Goal: Obtain resource: Obtain resource

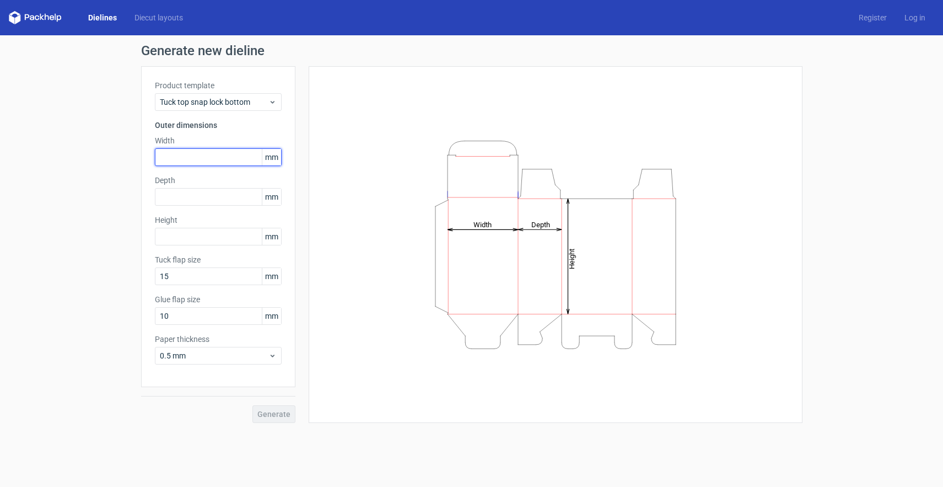
click at [218, 157] on input "text" at bounding box center [218, 157] width 127 height 18
type input "90"
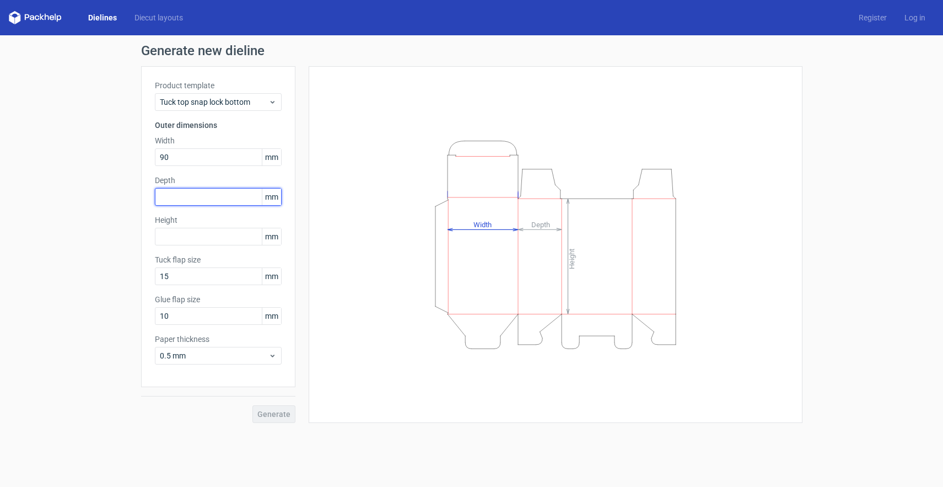
click at [179, 199] on input "text" at bounding box center [218, 197] width 127 height 18
type input "42"
click at [192, 241] on input "text" at bounding box center [218, 237] width 127 height 18
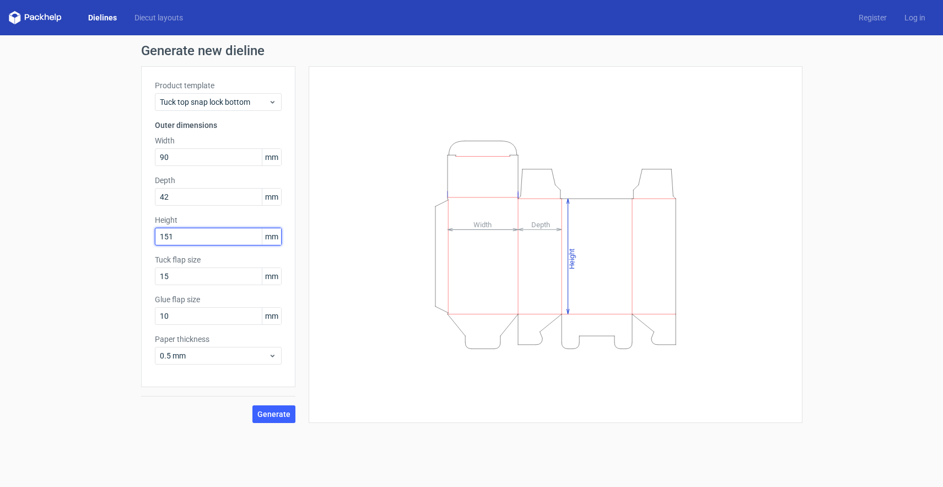
type input "151"
click at [90, 304] on div "Generate new dieline Product template Tuck top snap lock bottom Outer dimension…" at bounding box center [471, 233] width 943 height 396
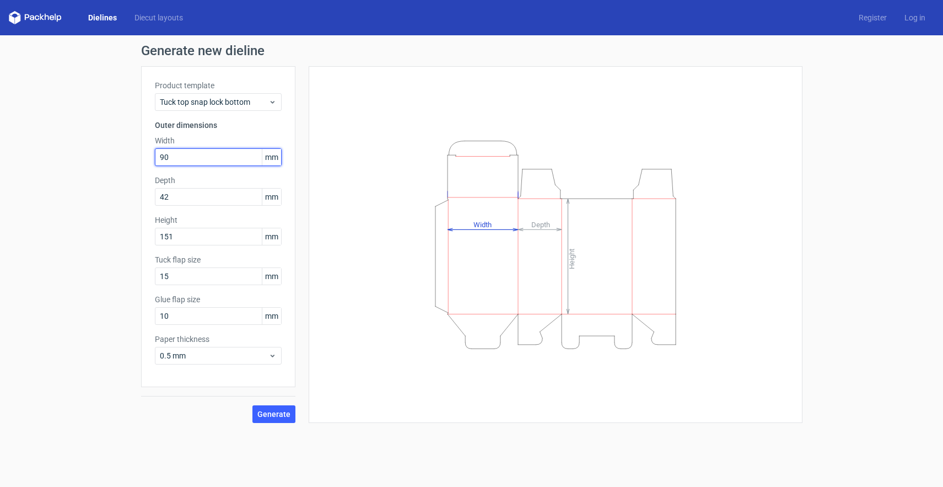
drag, startPoint x: 192, startPoint y: 160, endPoint x: 111, endPoint y: 152, distance: 81.4
click at [111, 152] on div "Generate new dieline Product template Tuck top snap lock bottom Outer dimension…" at bounding box center [471, 233] width 943 height 396
click at [250, 107] on div "Tuck top snap lock bottom" at bounding box center [218, 102] width 127 height 18
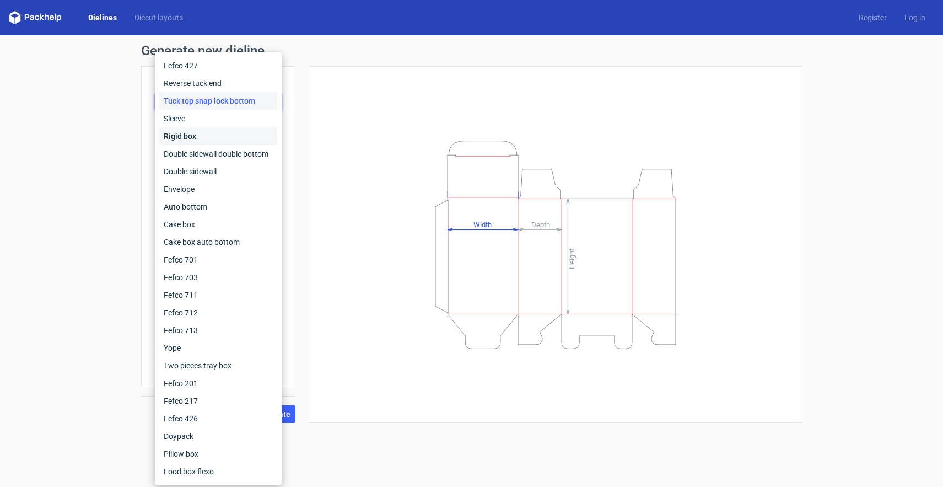
click at [213, 132] on div "Rigid box" at bounding box center [218, 136] width 118 height 18
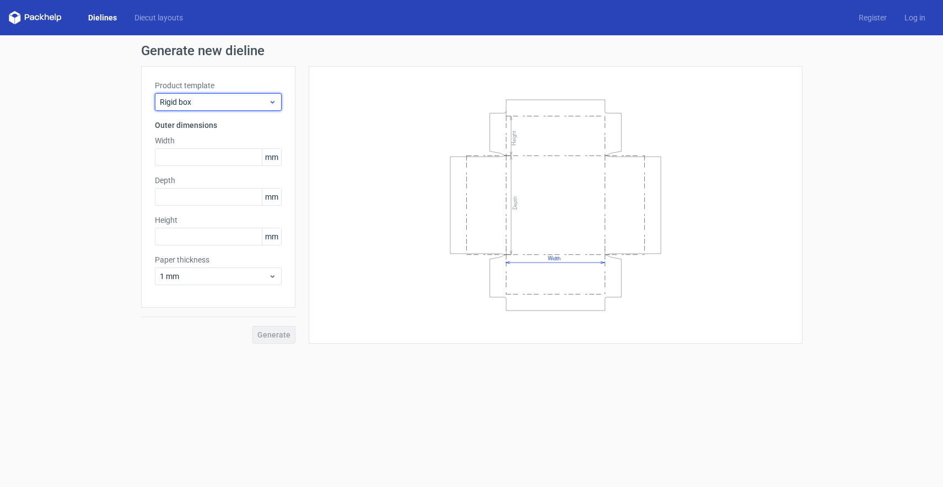
click at [261, 103] on span "Rigid box" at bounding box center [214, 101] width 109 height 11
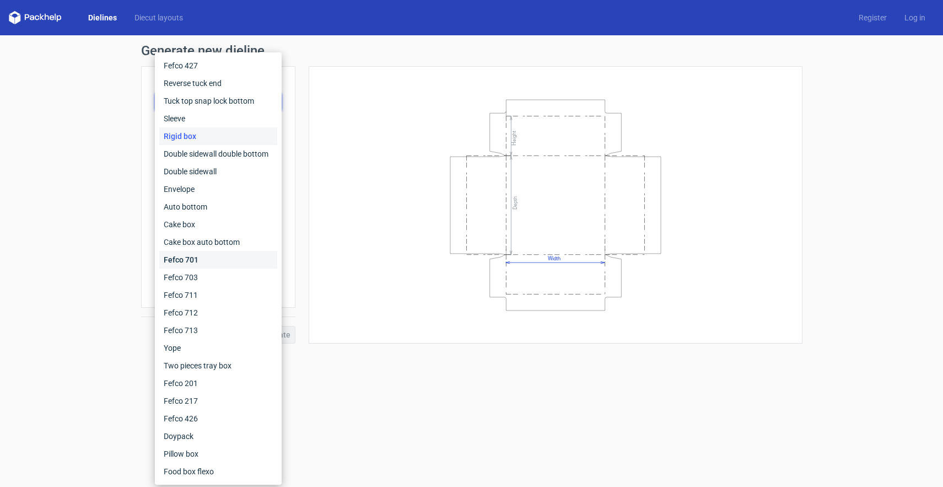
click at [231, 257] on div "Fefco 701" at bounding box center [218, 260] width 118 height 18
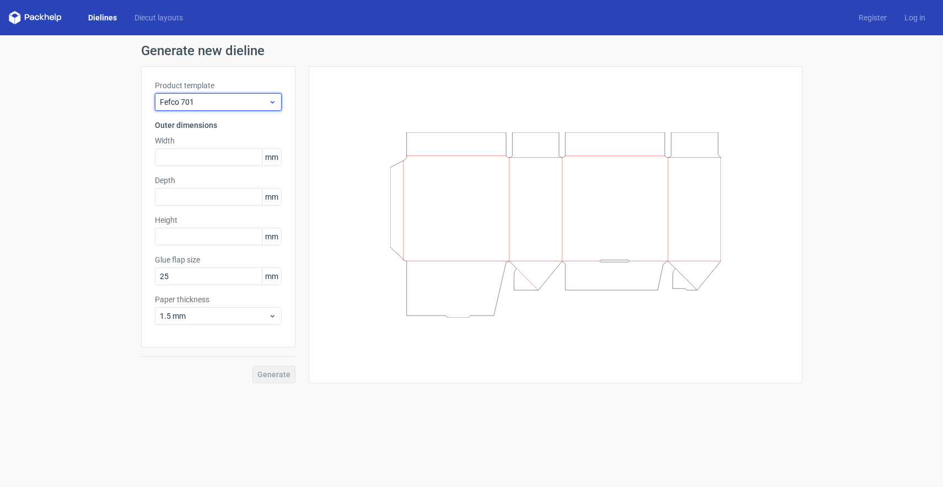
click at [269, 105] on icon at bounding box center [272, 102] width 8 height 9
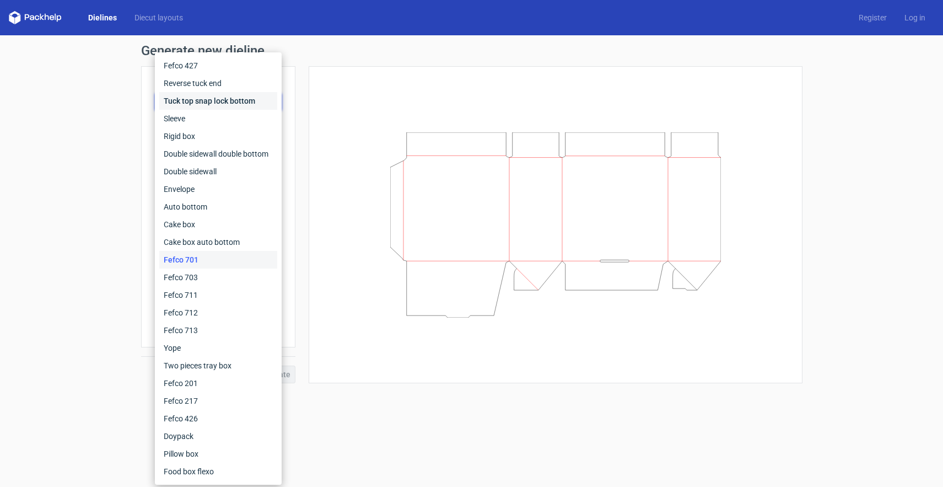
click at [236, 106] on div "Tuck top snap lock bottom" at bounding box center [218, 101] width 118 height 18
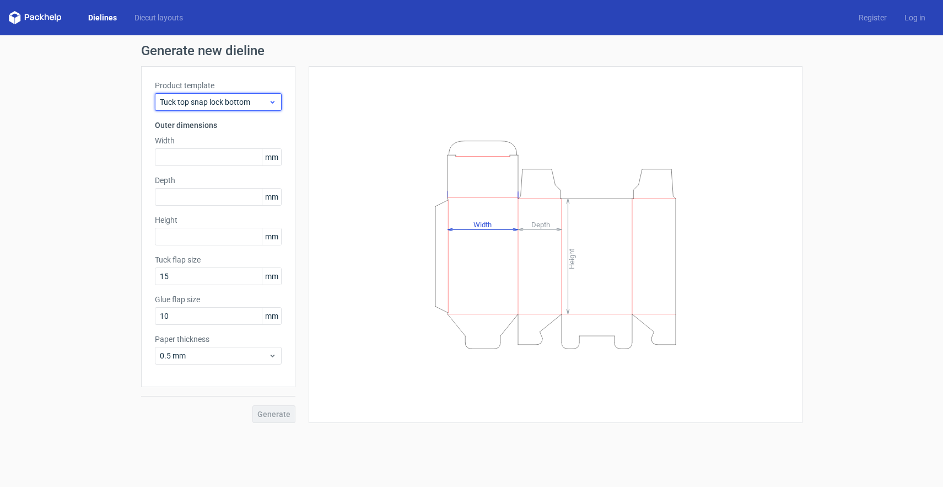
click at [267, 105] on span "Tuck top snap lock bottom" at bounding box center [214, 101] width 109 height 11
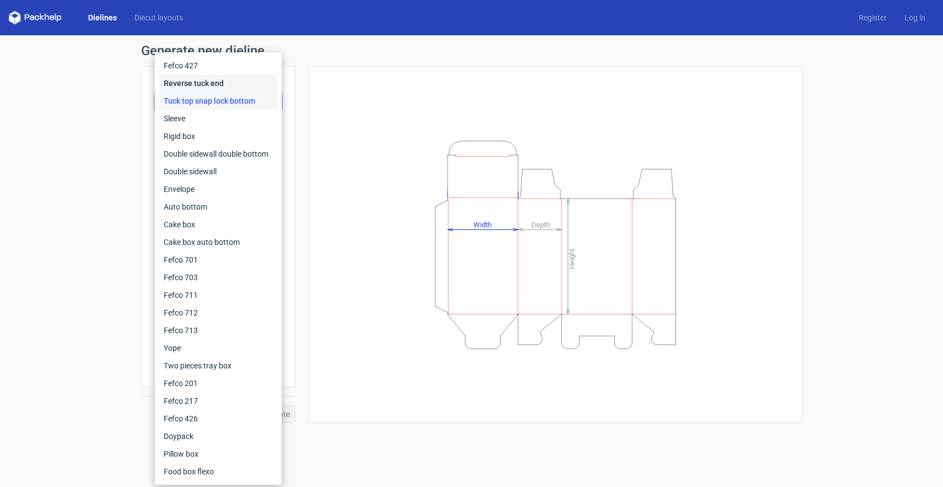
click at [248, 86] on div "Reverse tuck end" at bounding box center [218, 83] width 118 height 18
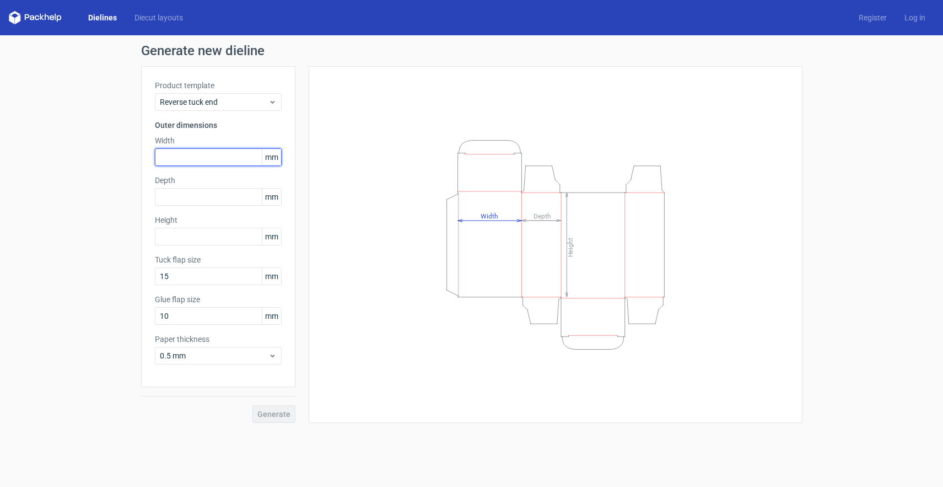
click at [220, 152] on input "text" at bounding box center [218, 157] width 127 height 18
type input "90"
click at [215, 191] on input "text" at bounding box center [218, 197] width 127 height 18
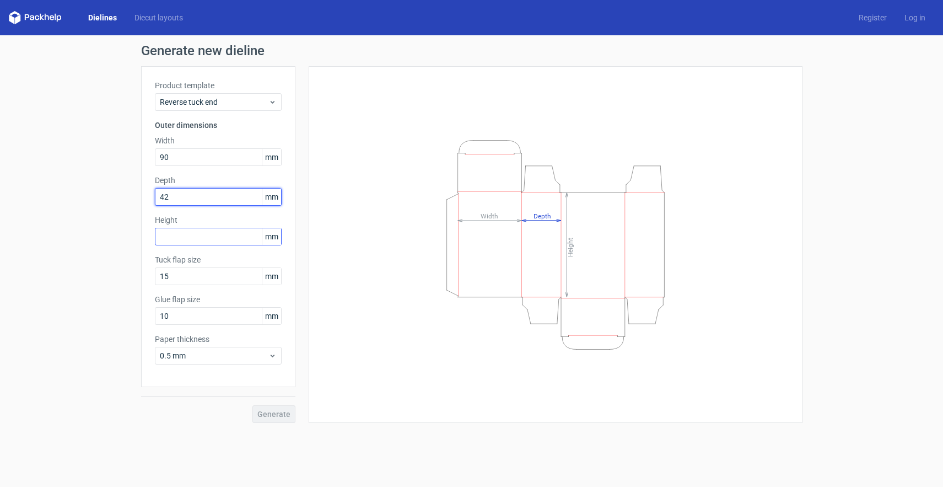
type input "42"
click at [226, 233] on input "text" at bounding box center [218, 237] width 127 height 18
type input "151"
click at [366, 369] on div "Height Depth Width" at bounding box center [555, 244] width 466 height 329
click at [283, 404] on div "Generate" at bounding box center [218, 405] width 154 height 36
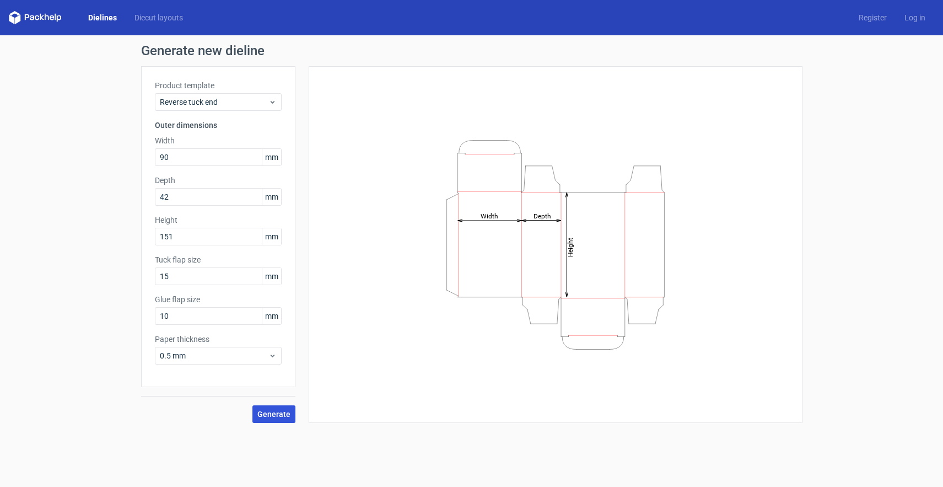
click at [285, 412] on span "Generate" at bounding box center [273, 414] width 33 height 8
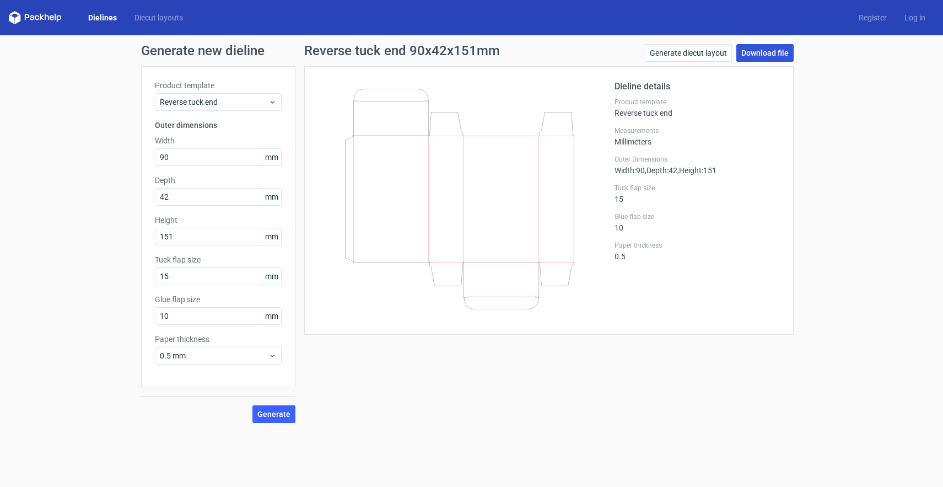
click at [768, 56] on link "Download file" at bounding box center [764, 53] width 57 height 18
click at [708, 56] on link "Generate diecut layout" at bounding box center [688, 53] width 87 height 18
click at [759, 56] on link "Download file" at bounding box center [764, 53] width 57 height 18
click at [278, 102] on div "Reverse tuck end" at bounding box center [218, 102] width 127 height 18
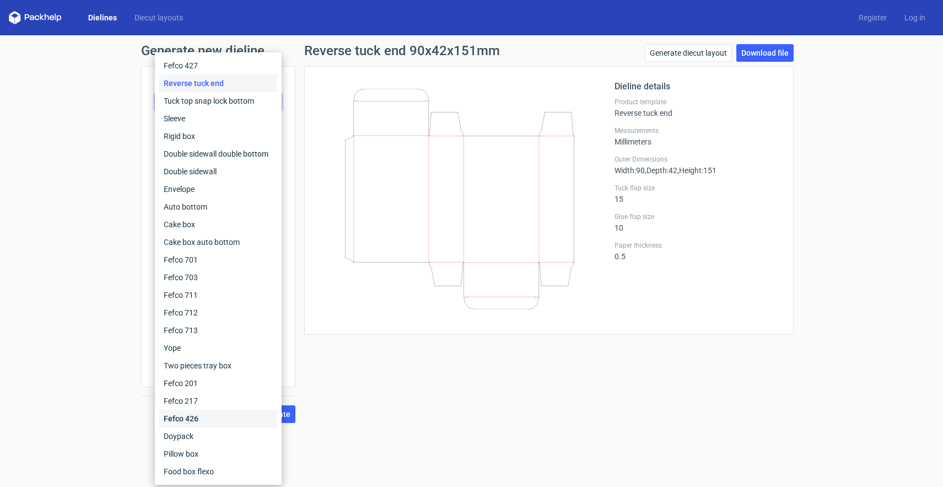
click at [196, 414] on div "Fefco 426" at bounding box center [218, 418] width 118 height 18
